Goal: Information Seeking & Learning: Understand process/instructions

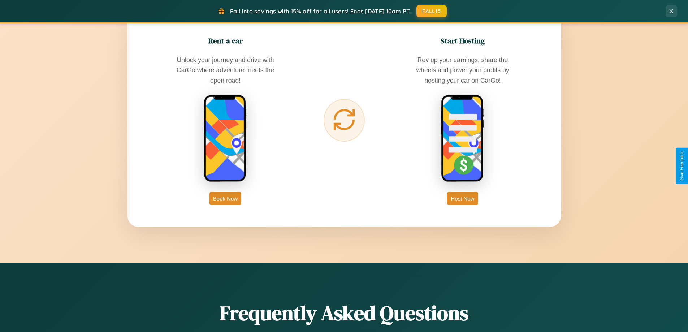
scroll to position [1161, 0]
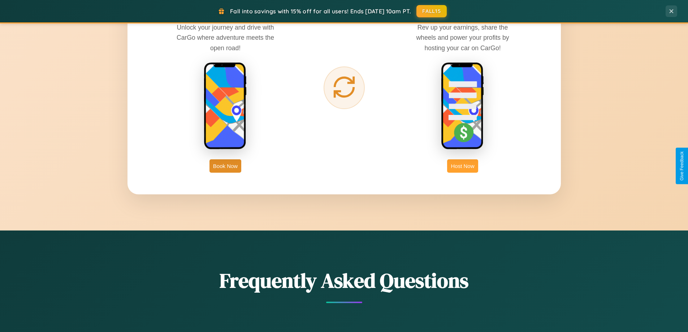
click at [463, 166] on button "Host Now" at bounding box center [462, 165] width 31 height 13
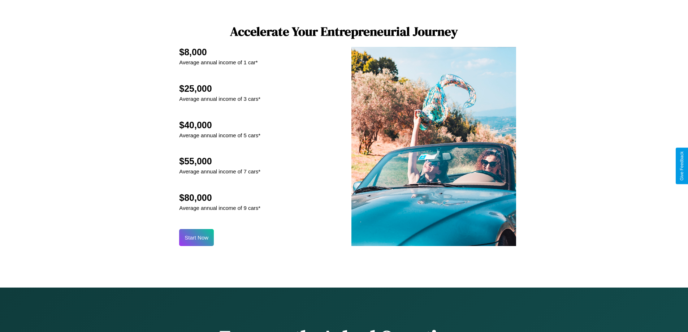
scroll to position [977, 0]
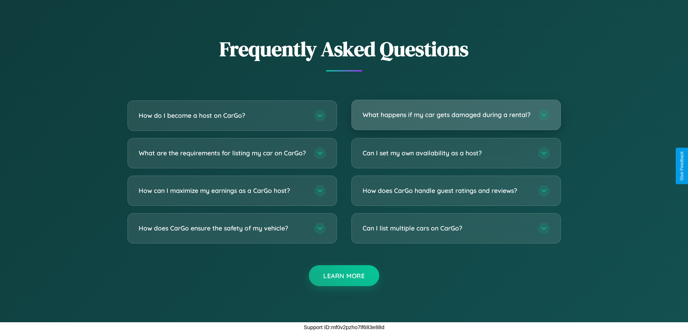
click at [456, 112] on h3 "What happens if my car gets damaged during a rental?" at bounding box center [447, 114] width 168 height 9
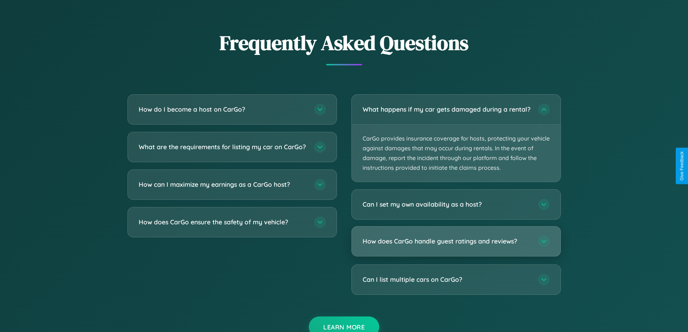
click at [456, 246] on h3 "How does CarGo handle guest ratings and reviews?" at bounding box center [447, 241] width 168 height 9
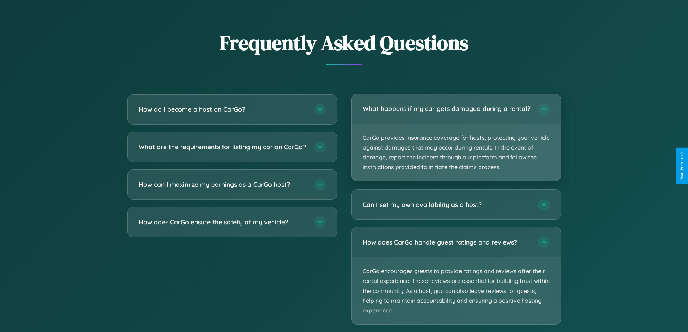
click at [456, 141] on p "CarGo provides insurance coverage for hosts, protecting your vehicle against da…" at bounding box center [456, 152] width 209 height 57
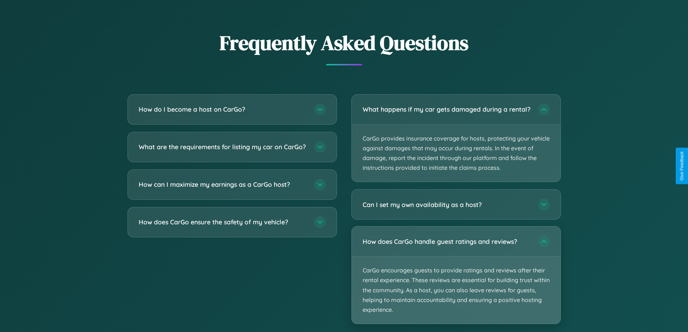
click at [456, 281] on p "CarGo encourages guests to provide ratings and reviews after their rental exper…" at bounding box center [456, 290] width 209 height 67
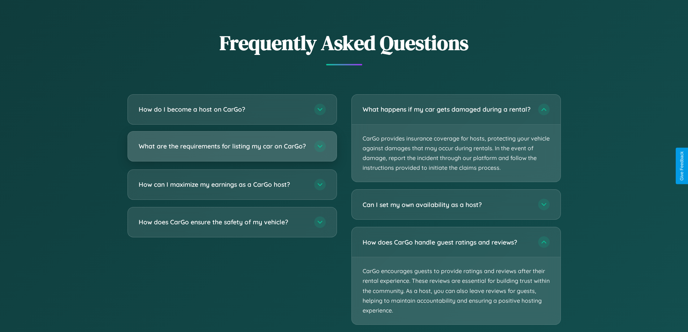
click at [232, 150] on h3 "What are the requirements for listing my car on CarGo?" at bounding box center [223, 146] width 168 height 9
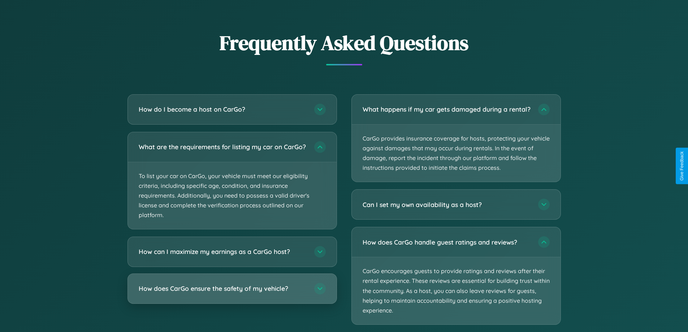
click at [232, 293] on h3 "How does CarGo ensure the safety of my vehicle?" at bounding box center [223, 288] width 168 height 9
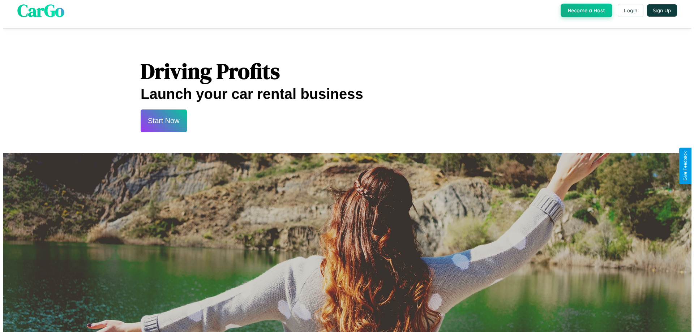
scroll to position [0, 0]
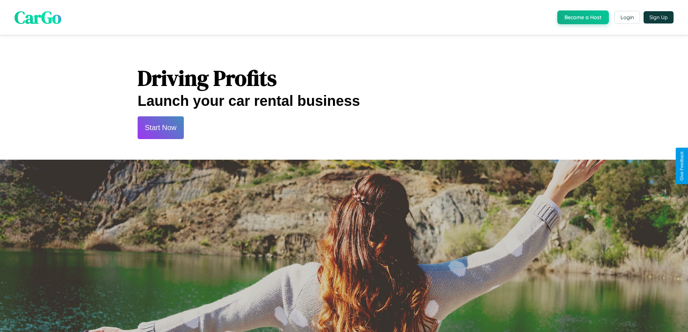
click at [160, 128] on button "Start Now" at bounding box center [161, 127] width 46 height 23
